Goal: Task Accomplishment & Management: Manage account settings

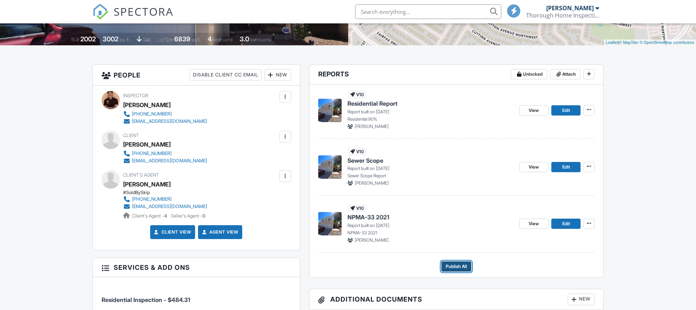
click at [457, 263] on span "Publish All" at bounding box center [456, 266] width 21 height 7
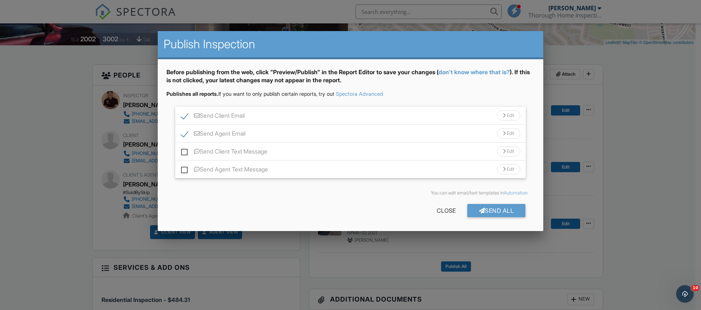
click at [184, 153] on label "Send Client Text Message" at bounding box center [224, 152] width 86 height 9
click at [184, 150] on input "Send Client Text Message" at bounding box center [183, 147] width 5 height 5
checkbox input "true"
click at [185, 170] on label "Send Agent Text Message" at bounding box center [224, 170] width 87 height 9
click at [185, 168] on input "Send Agent Text Message" at bounding box center [183, 165] width 5 height 5
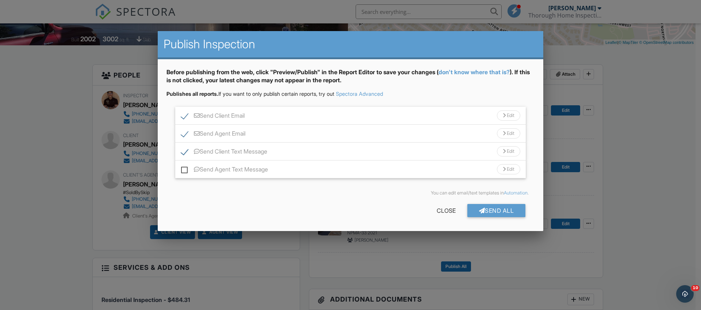
checkbox input "true"
click at [491, 209] on div "Send All" at bounding box center [497, 210] width 58 height 13
